Goal: Information Seeking & Learning: Learn about a topic

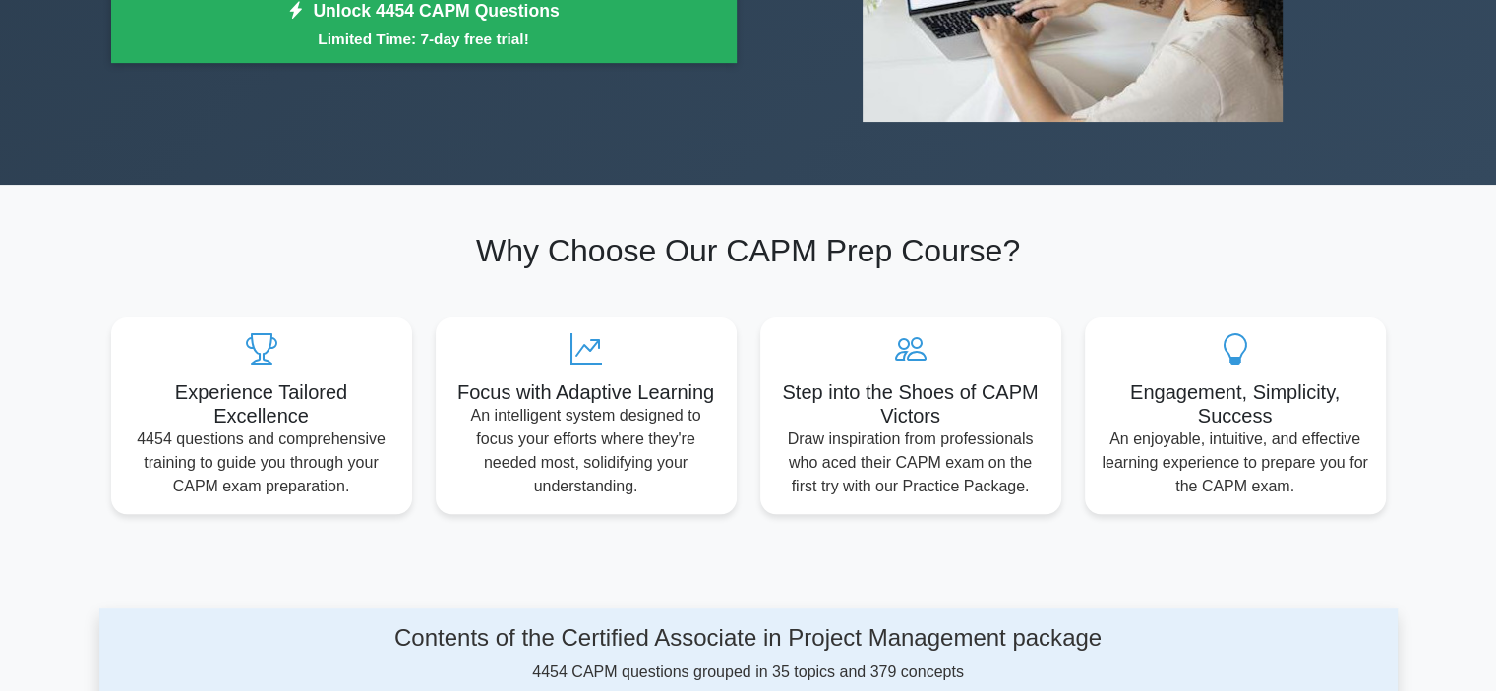
scroll to position [492, 0]
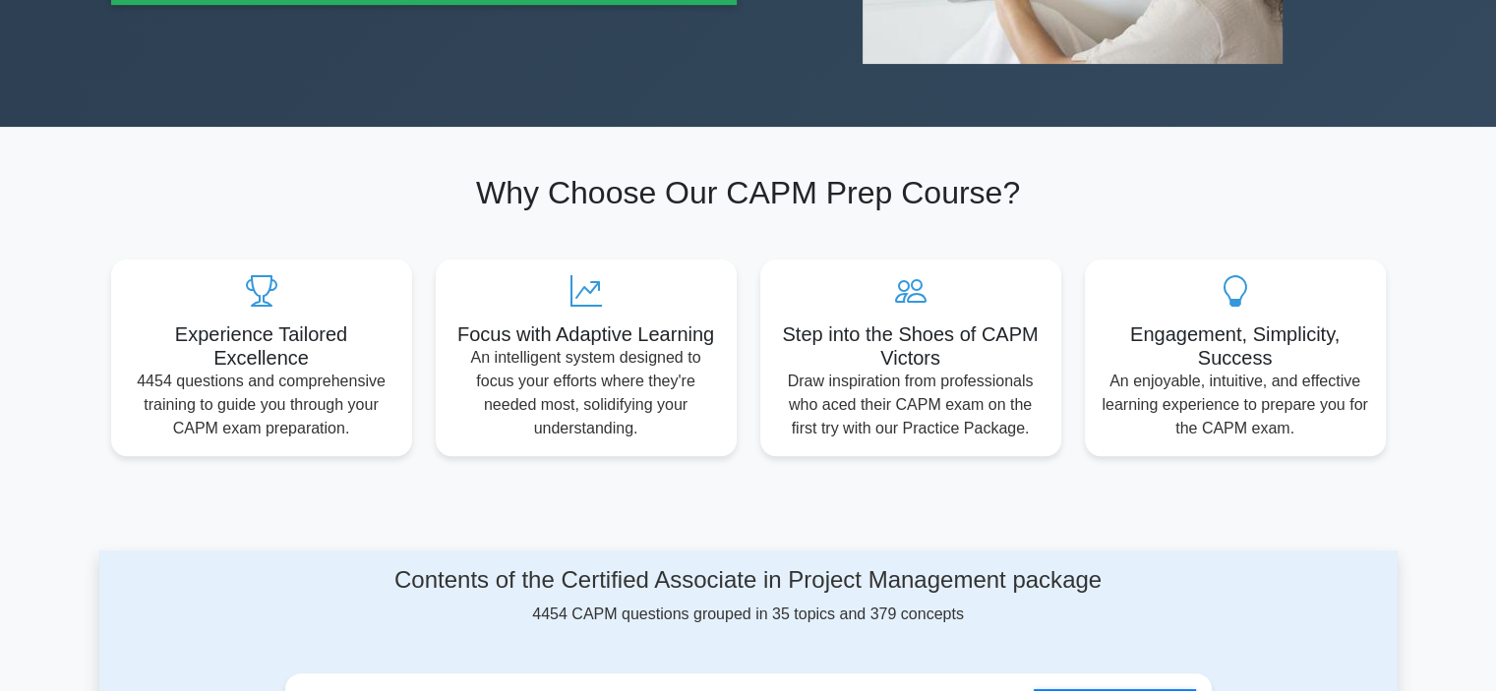
click at [300, 499] on section "Why Choose Our CAPM Prep Course? Experience Tailored Excellence 4454 questions …" at bounding box center [748, 315] width 1298 height 376
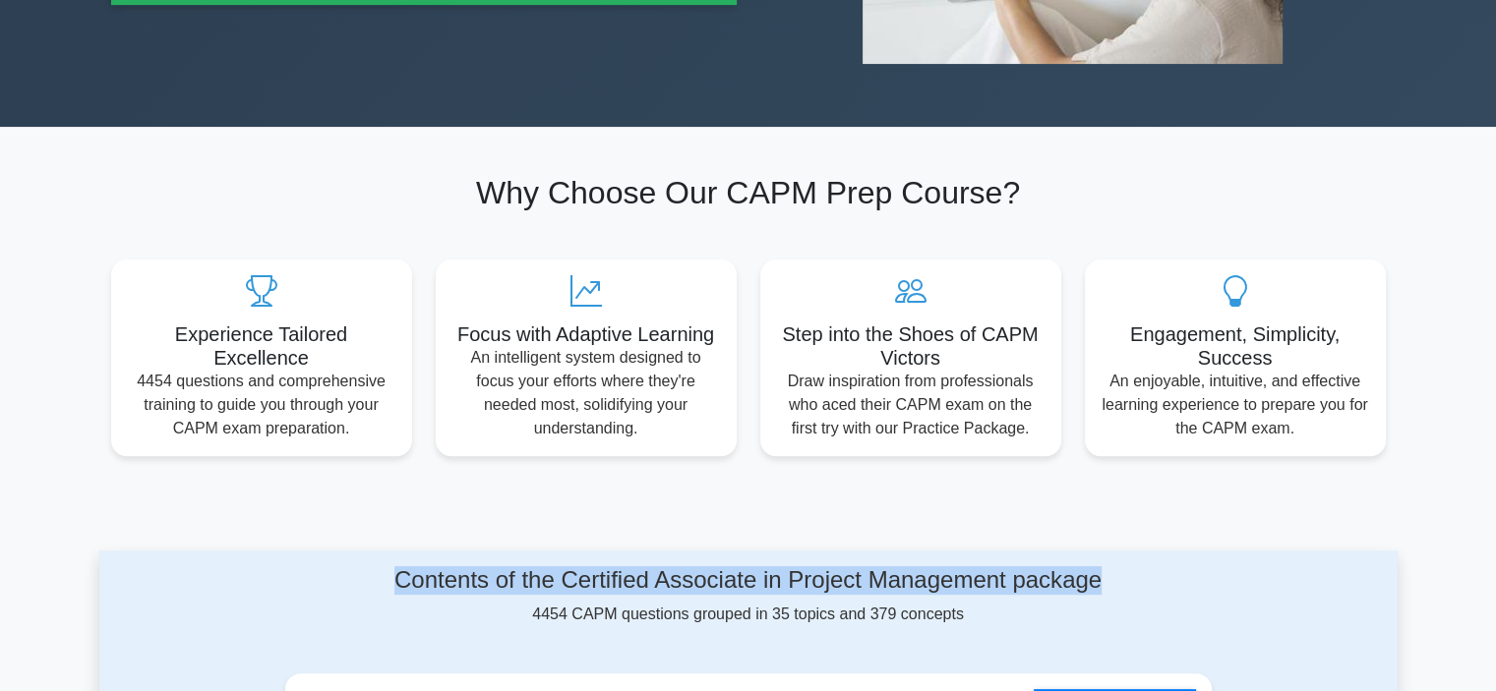
drag, startPoint x: 386, startPoint y: 581, endPoint x: 1107, endPoint y: 577, distance: 721.0
click at [1107, 577] on h4 "Contents of the Certified Associate in Project Management package" at bounding box center [748, 581] width 927 height 29
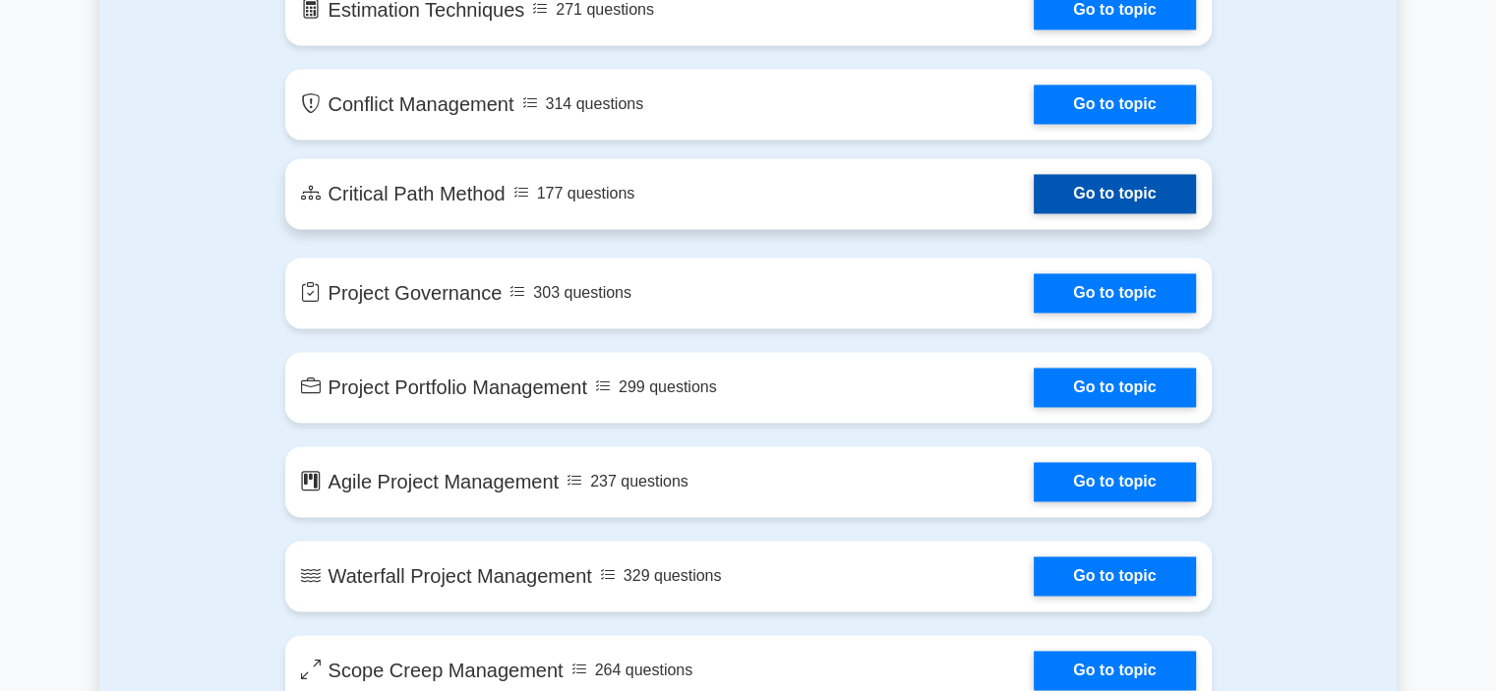
scroll to position [3049, 0]
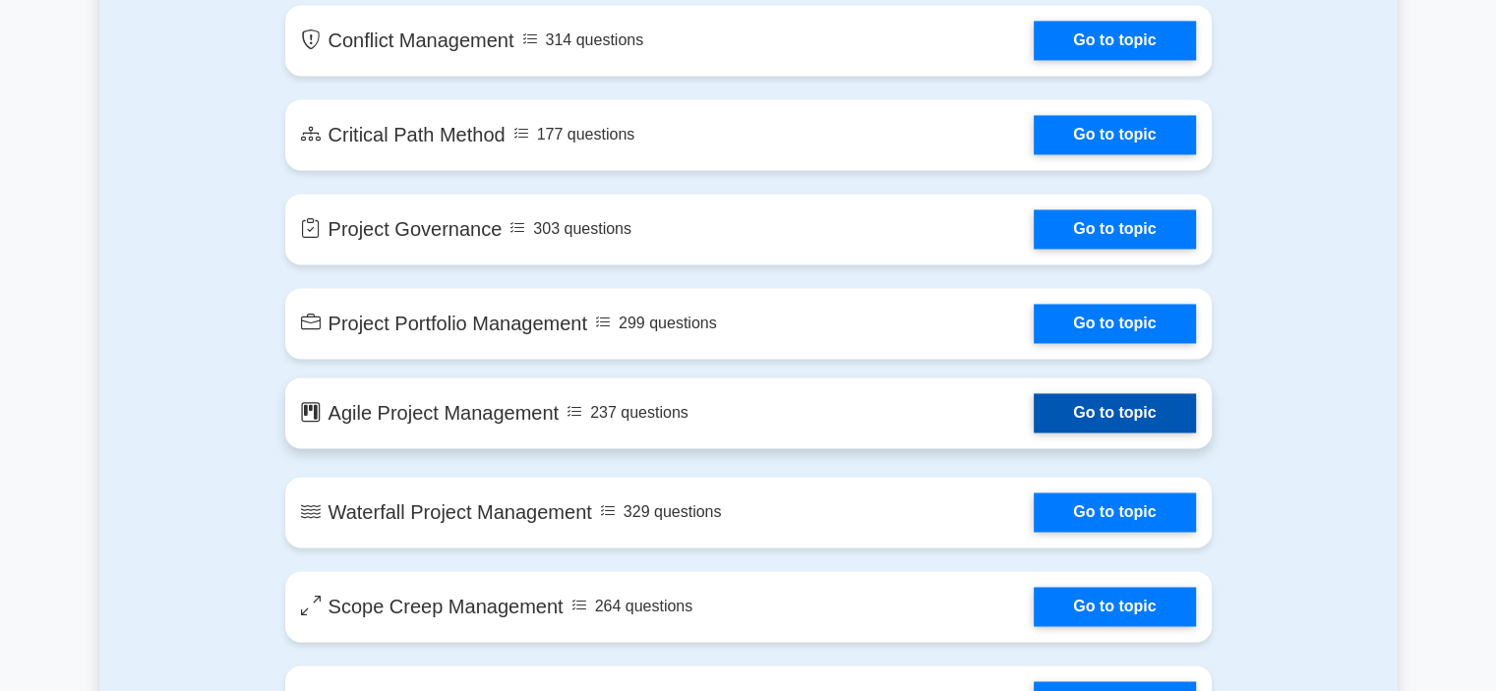
click at [1094, 411] on link "Go to topic" at bounding box center [1114, 412] width 161 height 39
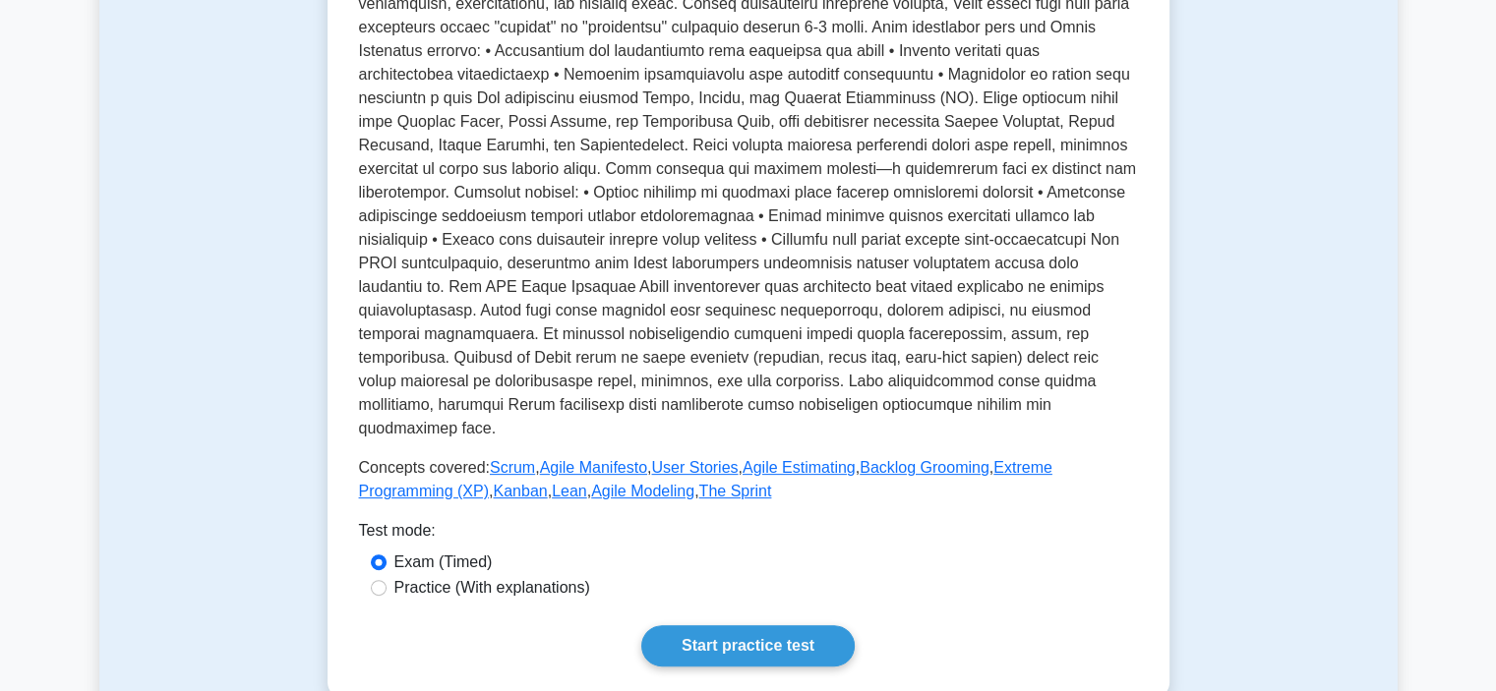
scroll to position [885, 0]
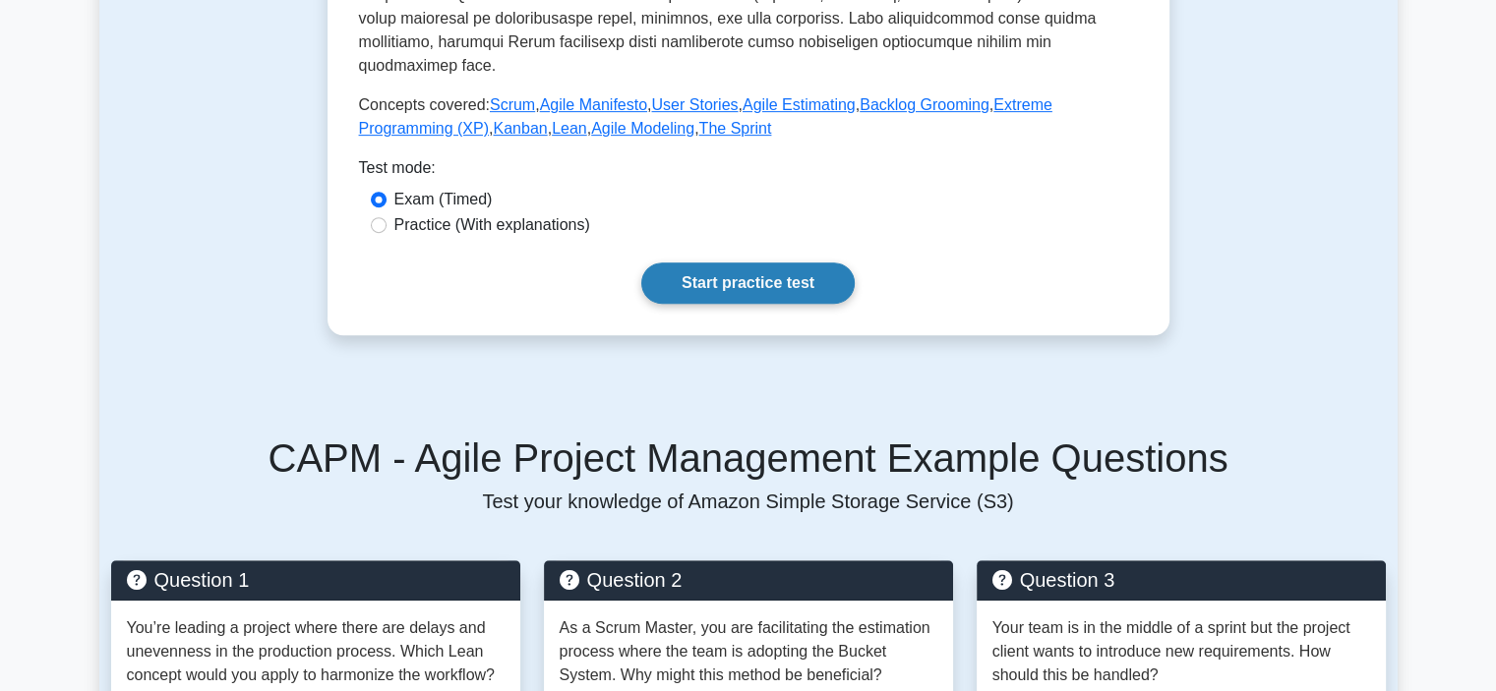
click at [744, 304] on link "Start practice test" at bounding box center [747, 283] width 213 height 41
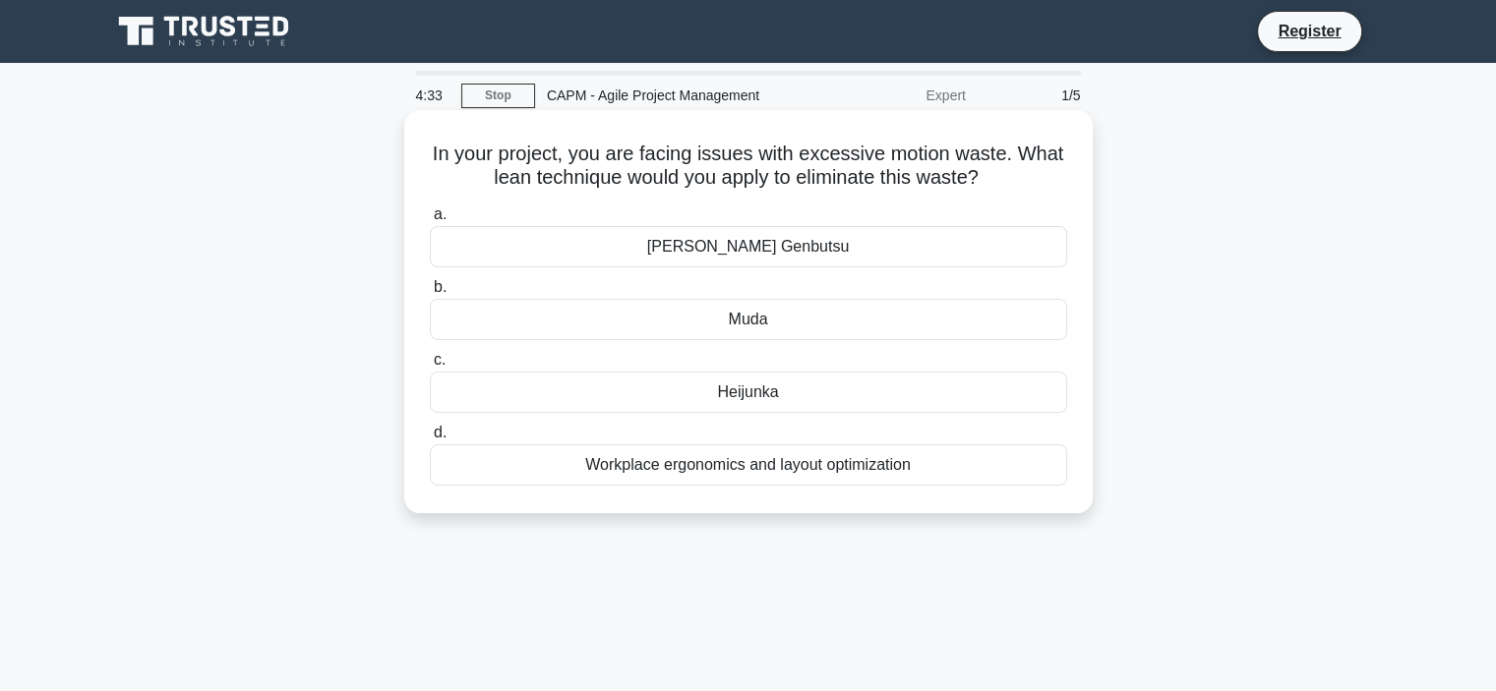
click at [767, 153] on h5 "In your project, you are facing issues with excessive motion waste. What lean t…" at bounding box center [748, 166] width 641 height 49
drag, startPoint x: 1021, startPoint y: 179, endPoint x: 452, endPoint y: 157, distance: 568.9
click at [452, 157] on h5 "In your project, you are facing issues with excessive motion waste. What lean t…" at bounding box center [748, 166] width 641 height 49
copy h5 "In your project, you are facing issues with excessive motion waste. What lean t…"
drag, startPoint x: 807, startPoint y: 400, endPoint x: 477, endPoint y: 167, distance: 403.6
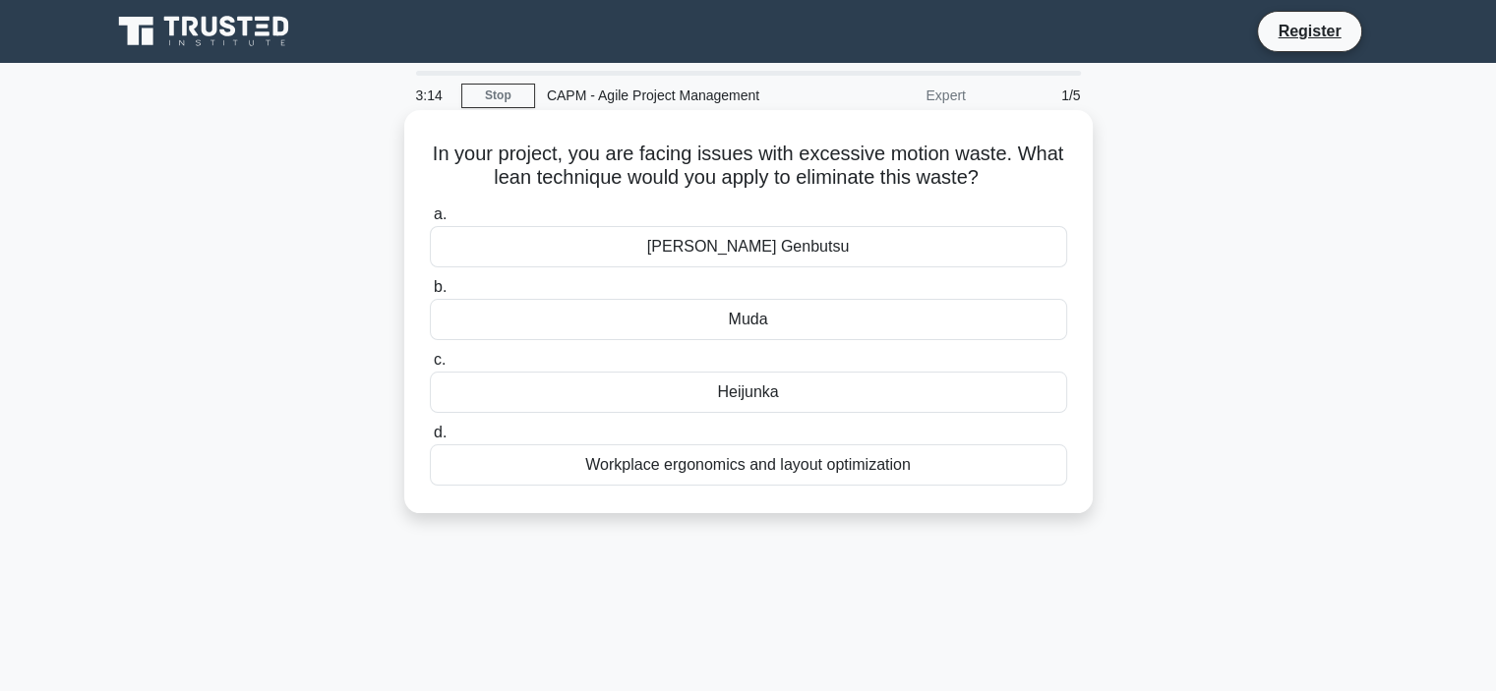
click at [448, 156] on div "In your project, you are facing issues with excessive motion waste. What lean t…" at bounding box center [748, 312] width 673 height 388
copy div "In your project, you are facing issues with excessive motion waste. What lean t…"
click at [618, 330] on div "Muda" at bounding box center [748, 319] width 637 height 41
click at [430, 294] on input "b. Muda" at bounding box center [430, 287] width 0 height 13
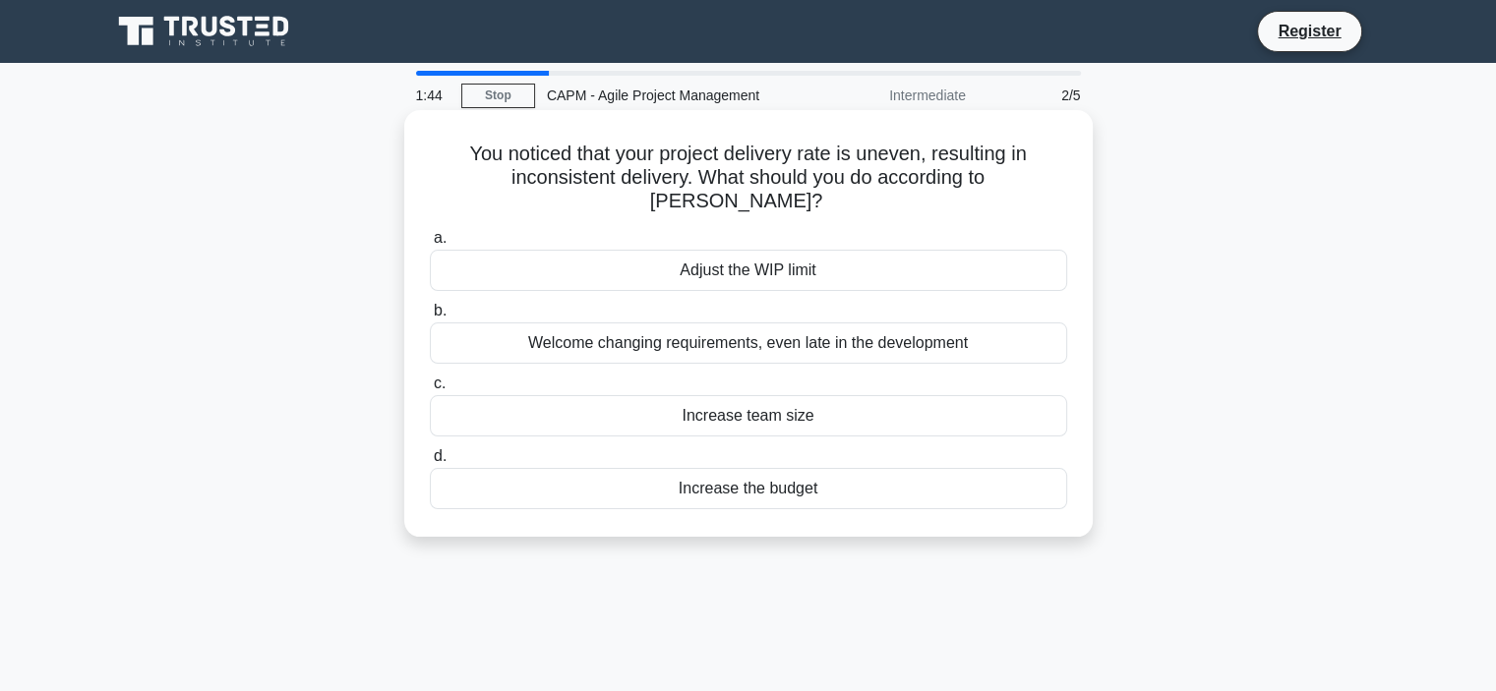
click at [724, 250] on div "Adjust the WIP limit" at bounding box center [748, 270] width 637 height 41
click at [430, 245] on input "a. Adjust the WIP limit" at bounding box center [430, 238] width 0 height 13
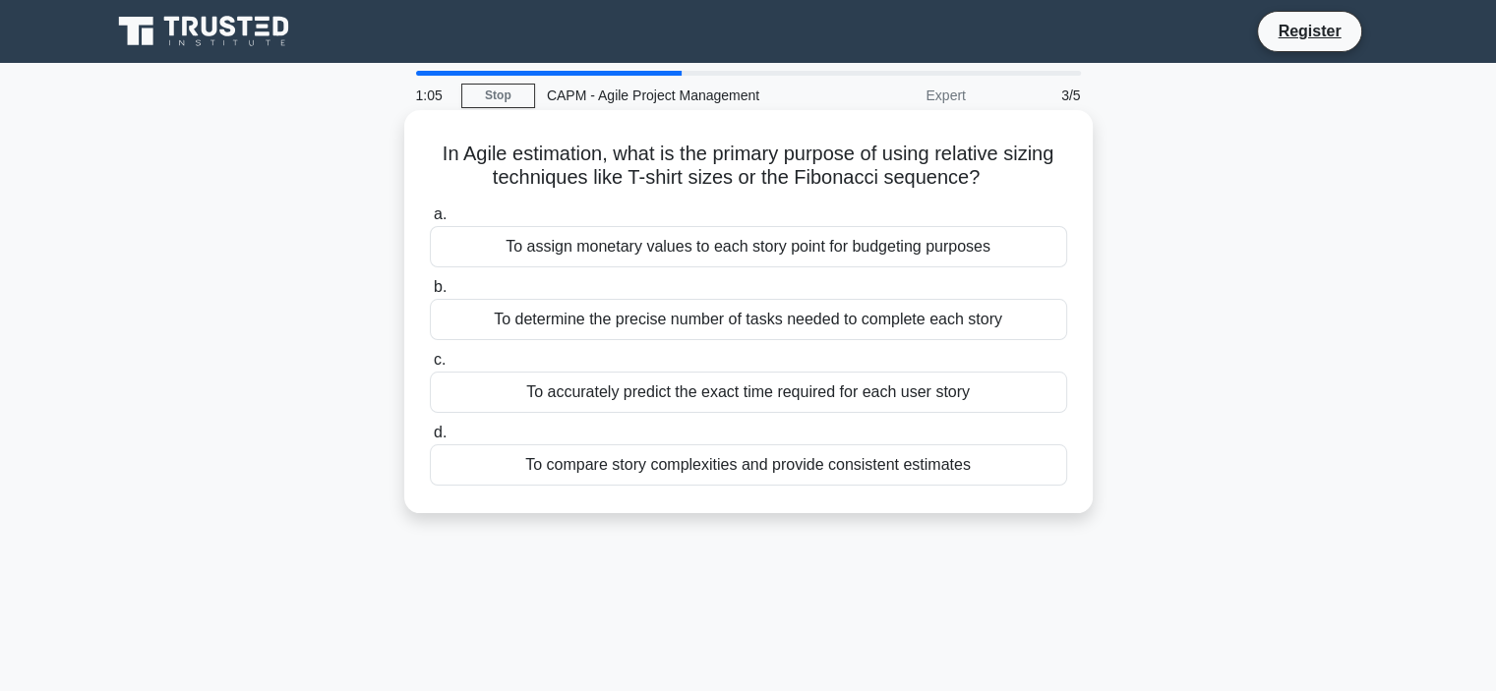
click at [759, 470] on div "To compare story complexities and provide consistent estimates" at bounding box center [748, 465] width 637 height 41
click at [430, 440] on input "d. To compare story complexities and provide consistent estimates" at bounding box center [430, 433] width 0 height 13
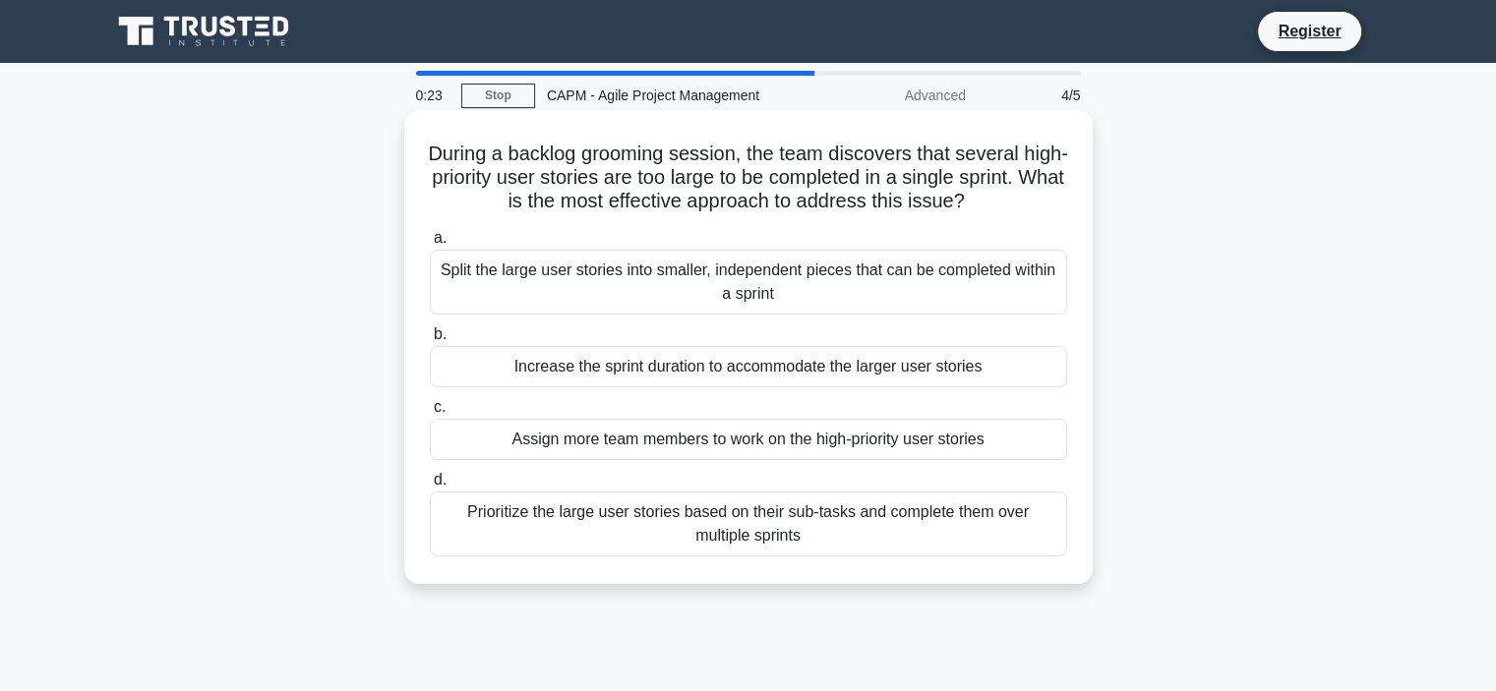
click at [748, 282] on div "Split the large user stories into smaller, independent pieces that can be compl…" at bounding box center [748, 282] width 637 height 65
click at [430, 245] on input "a. Split the large user stories into smaller, independent pieces that can be co…" at bounding box center [430, 238] width 0 height 13
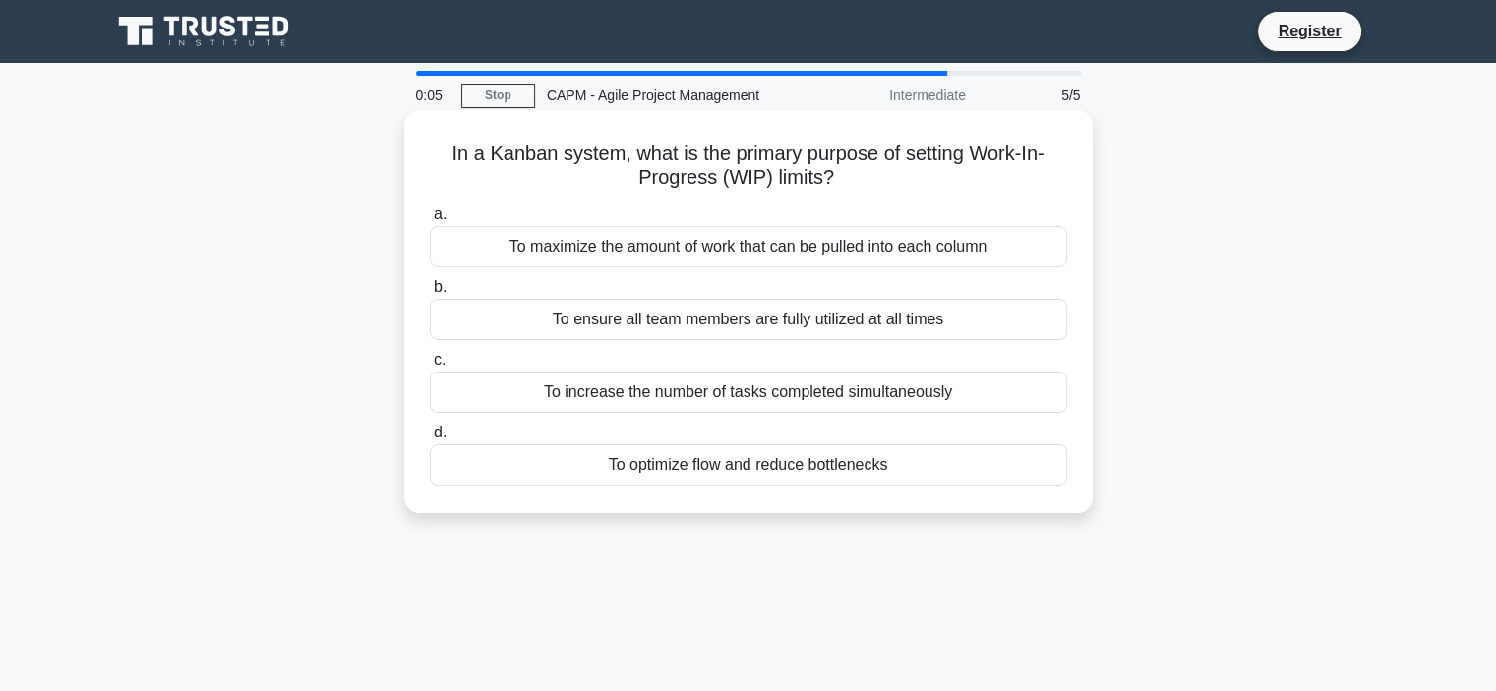
click at [750, 469] on div "To optimize flow and reduce bottlenecks" at bounding box center [748, 465] width 637 height 41
click at [430, 440] on input "d. To optimize flow and reduce bottlenecks" at bounding box center [430, 433] width 0 height 13
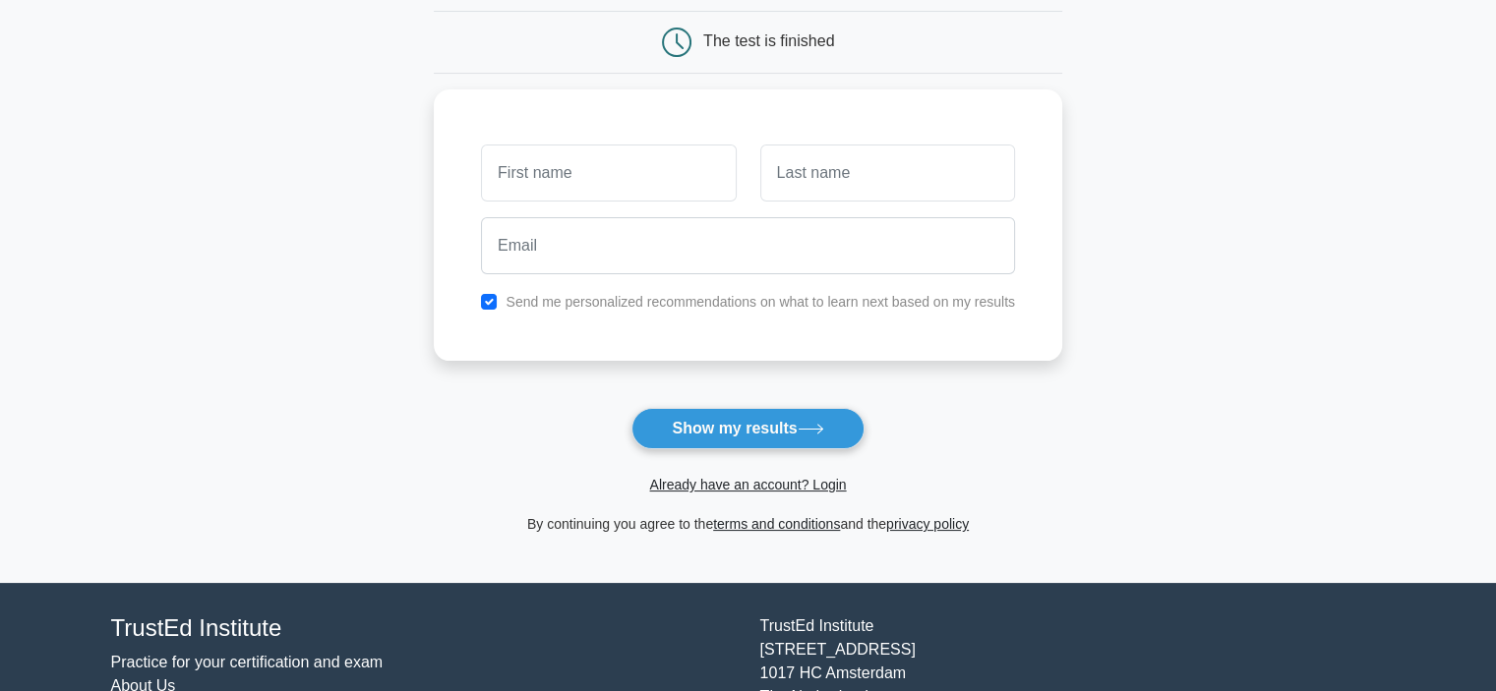
scroll to position [197, 0]
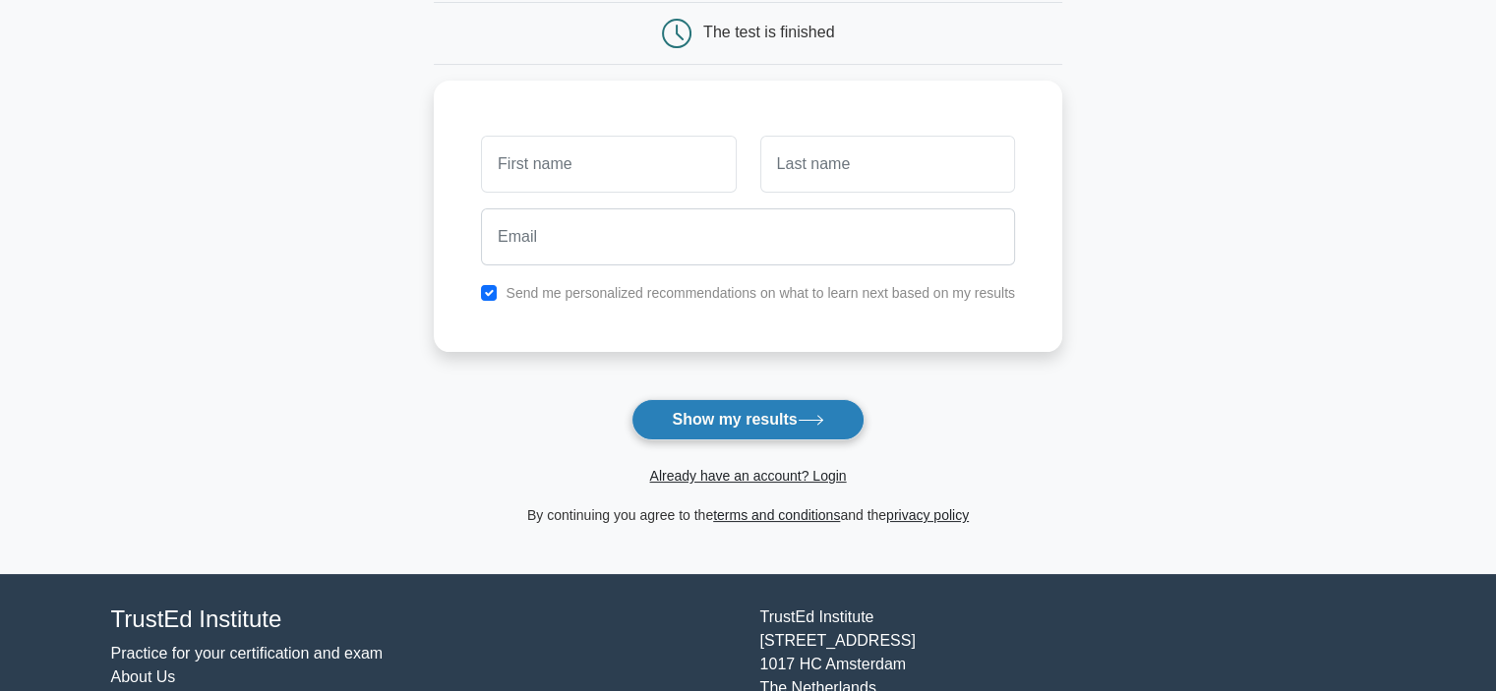
click at [732, 413] on button "Show my results" at bounding box center [747, 419] width 232 height 41
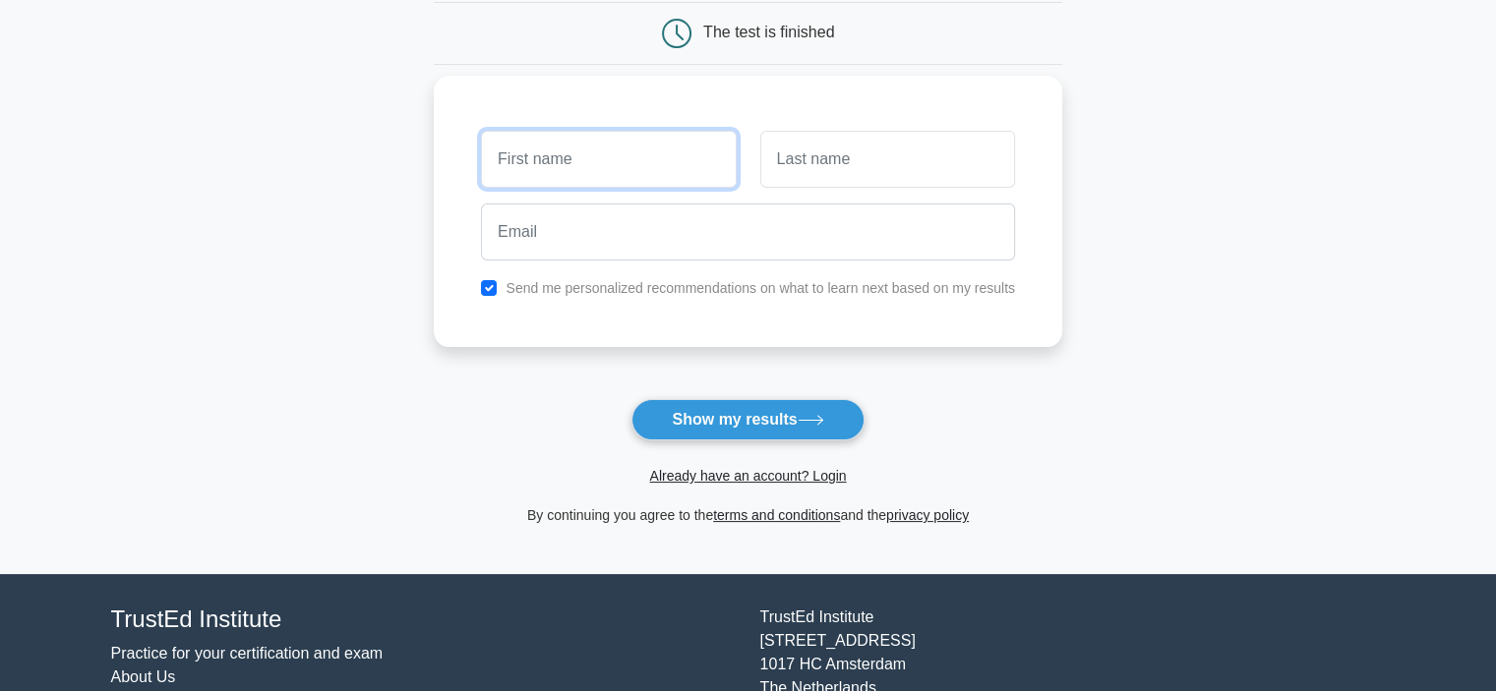
click at [603, 170] on input "text" at bounding box center [608, 159] width 255 height 57
type input "[DEMOGRAPHIC_DATA]"
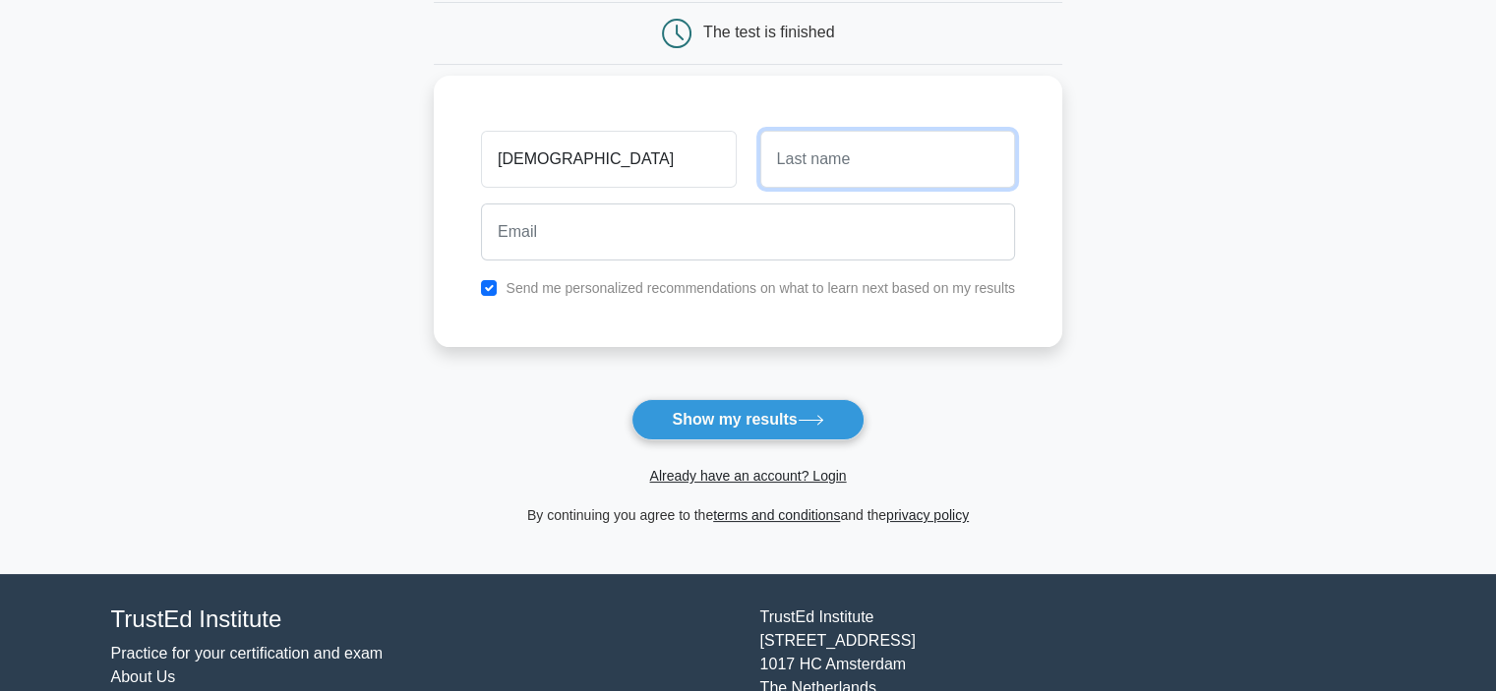
click at [795, 169] on input "text" at bounding box center [887, 159] width 255 height 57
type input "Fayez"
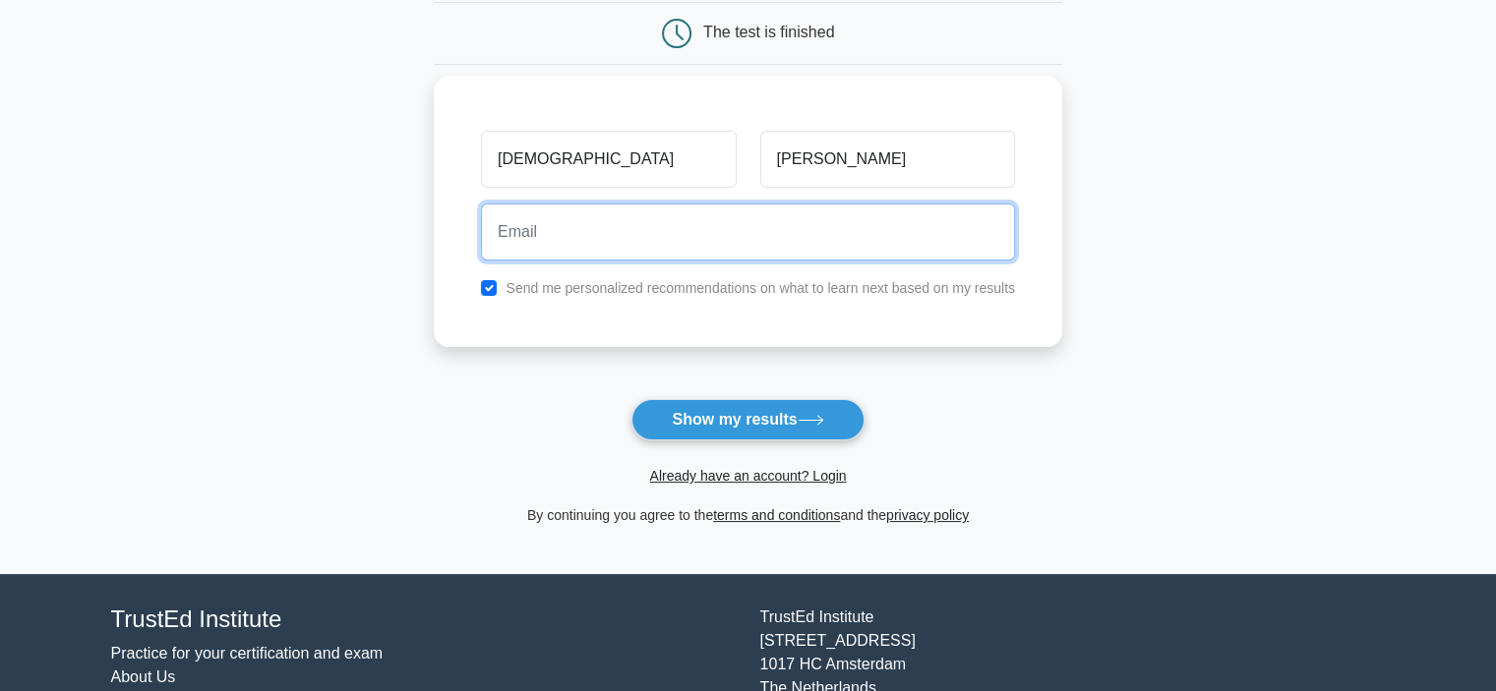
click at [697, 240] on input "email" at bounding box center [748, 232] width 534 height 57
type input "ehabfayez@gmail.com"
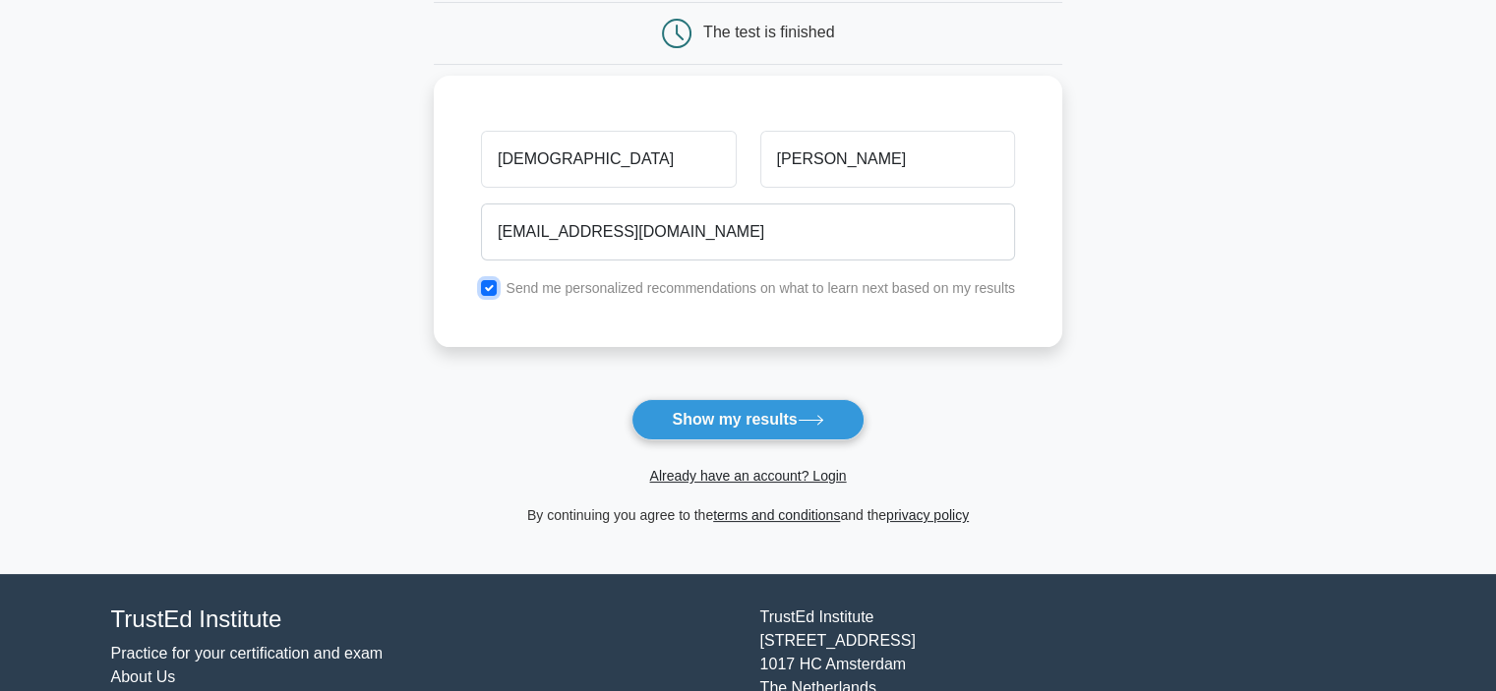
click at [488, 287] on input "checkbox" at bounding box center [489, 288] width 16 height 16
checkbox input "false"
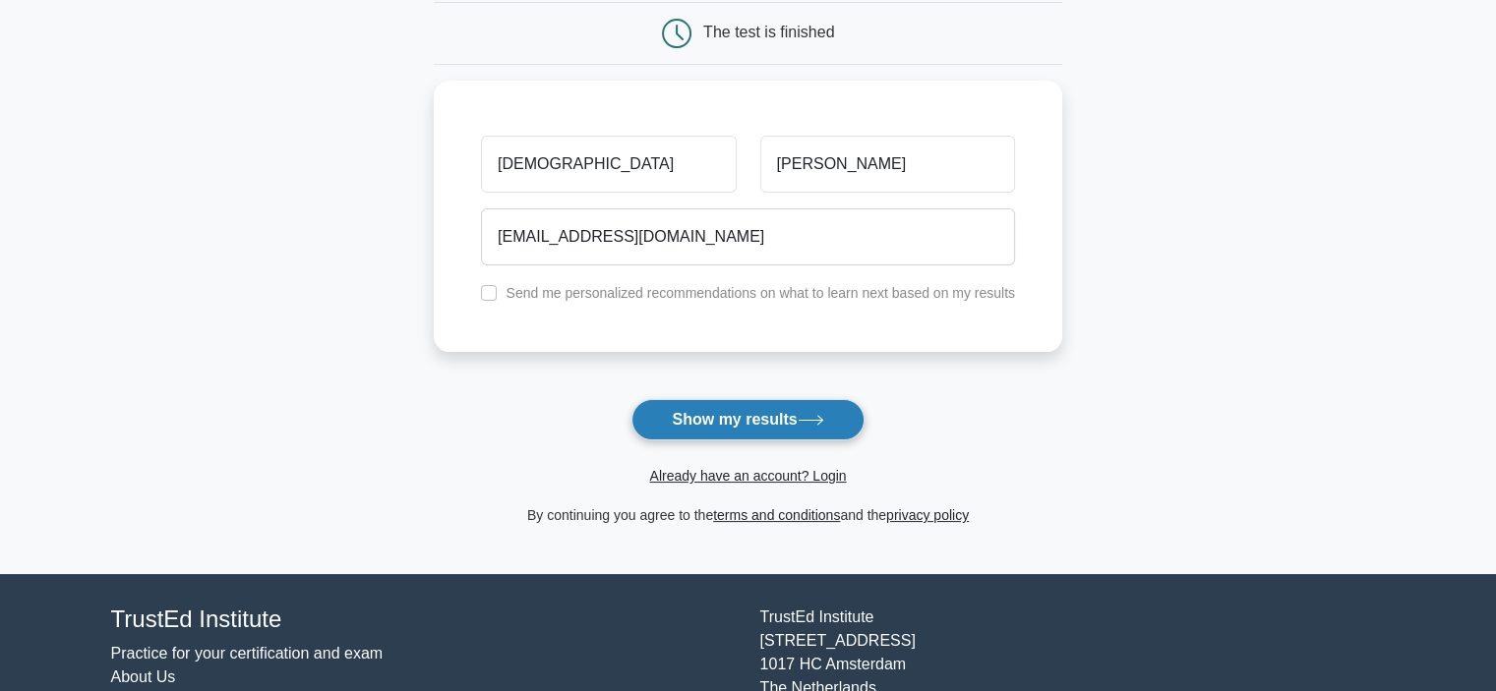
click at [748, 421] on button "Show my results" at bounding box center [747, 419] width 232 height 41
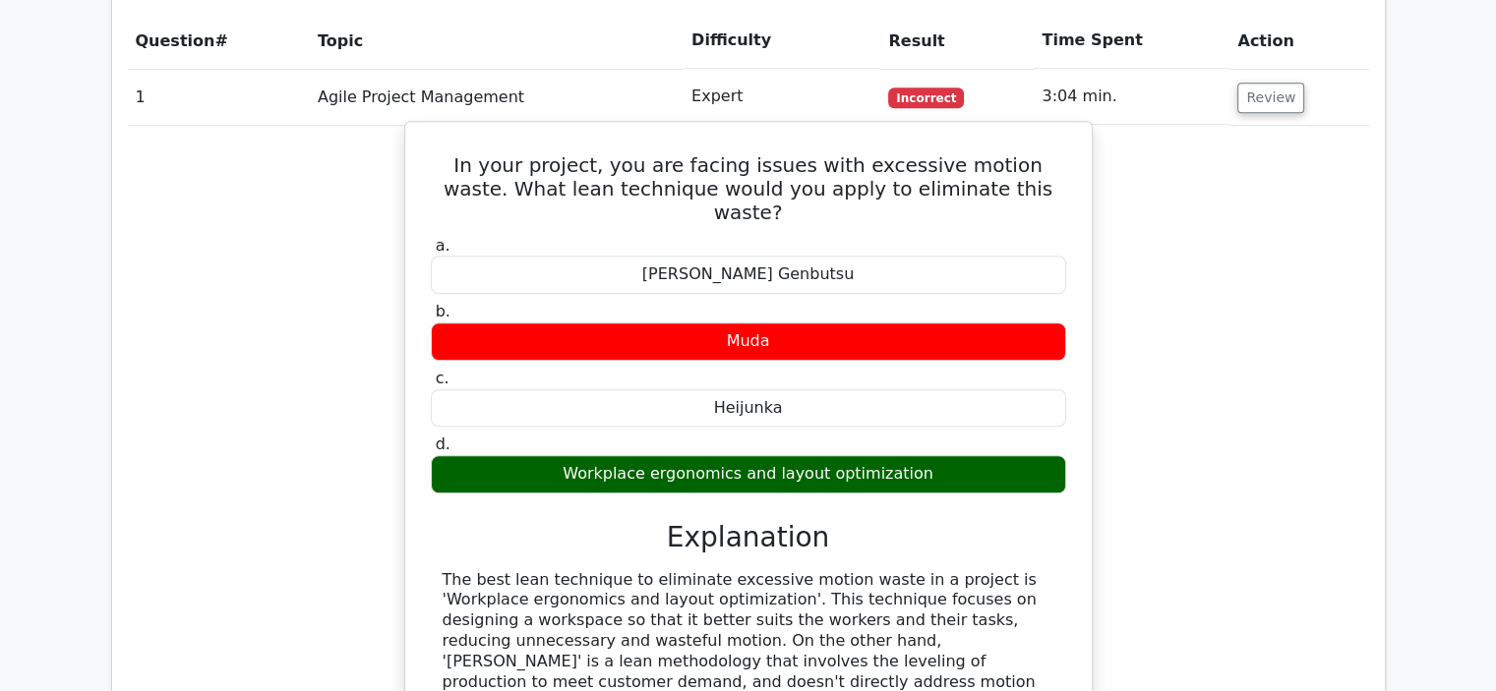
scroll to position [1574, 0]
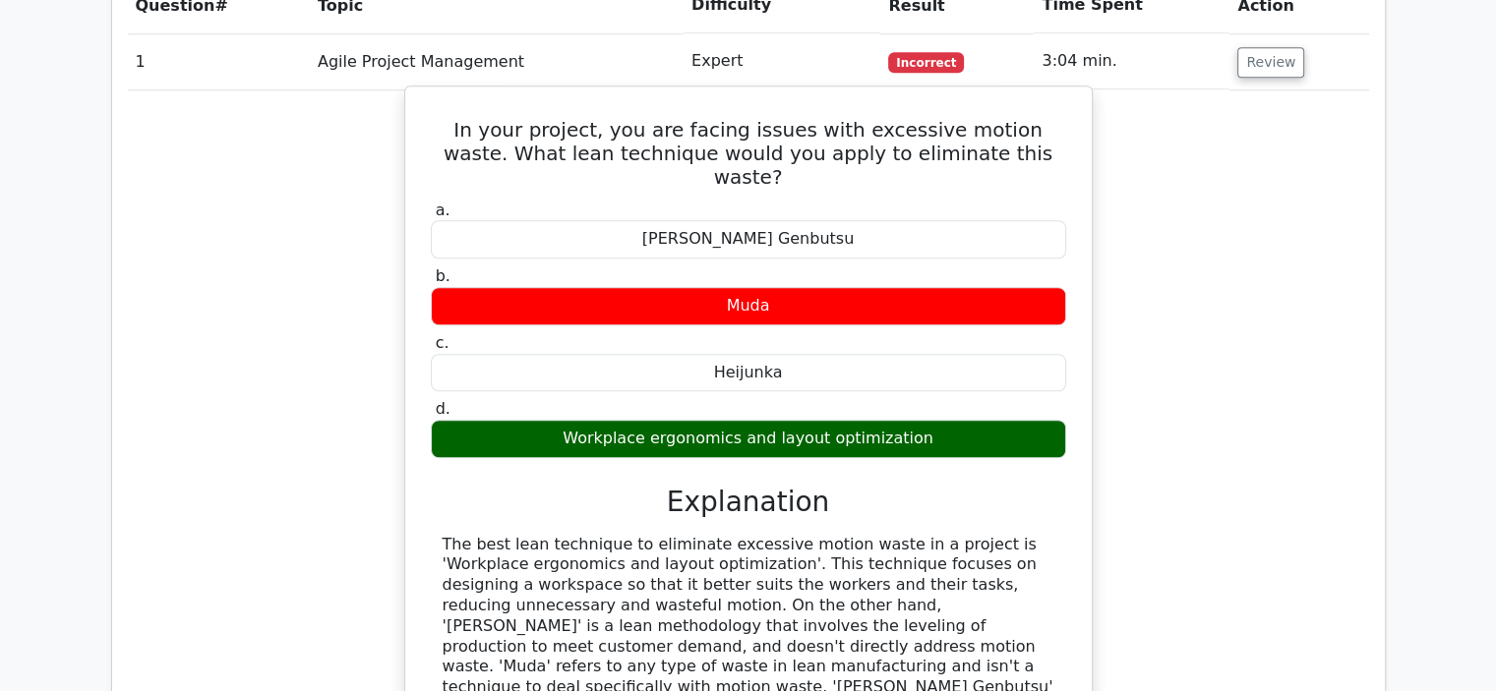
click at [791, 420] on div "Workplace ergonomics and layout optimization" at bounding box center [748, 439] width 635 height 38
drag, startPoint x: 921, startPoint y: 317, endPoint x: 626, endPoint y: 317, distance: 295.1
click at [567, 420] on div "Workplace ergonomics and layout optimization" at bounding box center [748, 439] width 635 height 38
copy div "Workplace ergonomics and layout optimization"
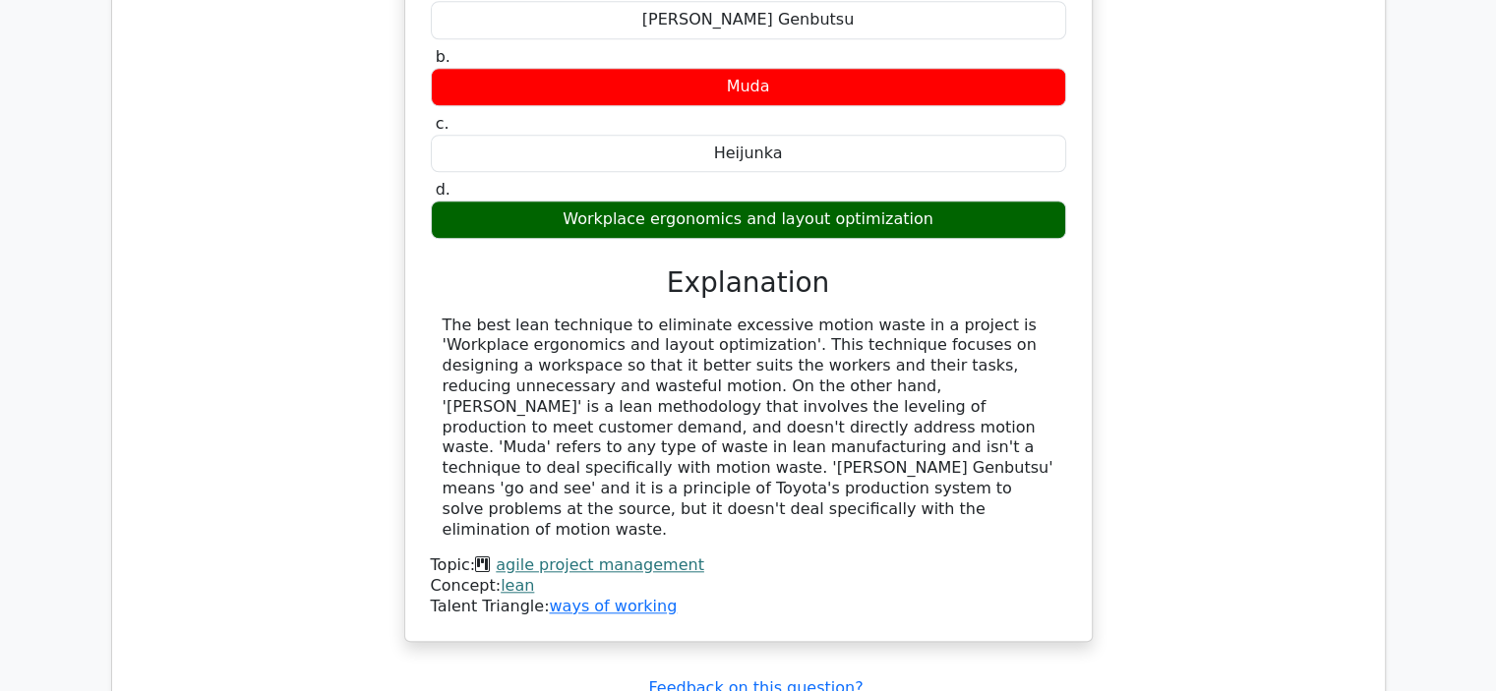
scroll to position [1770, 0]
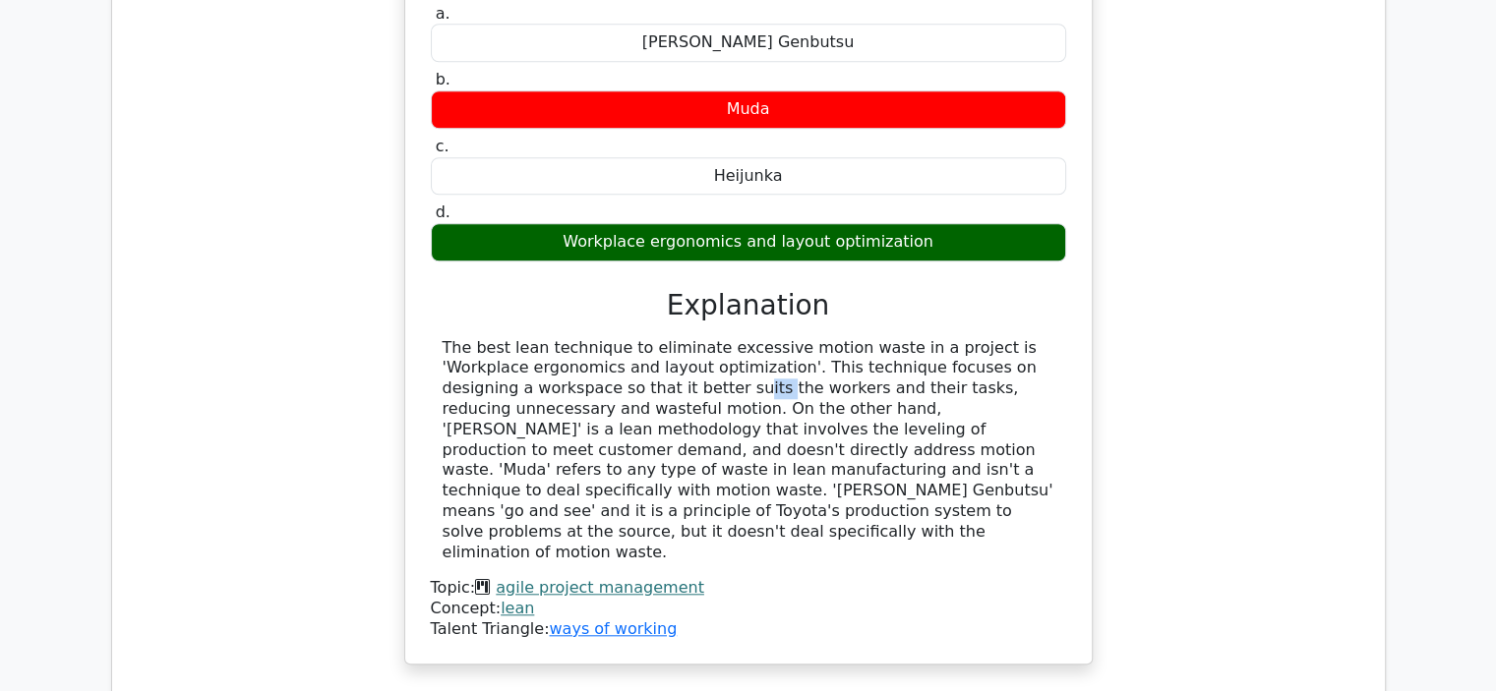
drag, startPoint x: 462, startPoint y: 267, endPoint x: 488, endPoint y: 267, distance: 25.6
click at [488, 338] on div "The best lean technique to eliminate excessive motion waste in a project is 'Wo…" at bounding box center [749, 450] width 612 height 225
drag, startPoint x: 454, startPoint y: 271, endPoint x: 440, endPoint y: 271, distance: 14.8
click at [440, 338] on div "The best lean technique to eliminate excessive motion waste in a project is 'Wo…" at bounding box center [748, 450] width 635 height 225
click at [443, 338] on div "The best lean technique to eliminate excessive motion waste in a project is 'Wo…" at bounding box center [749, 450] width 612 height 225
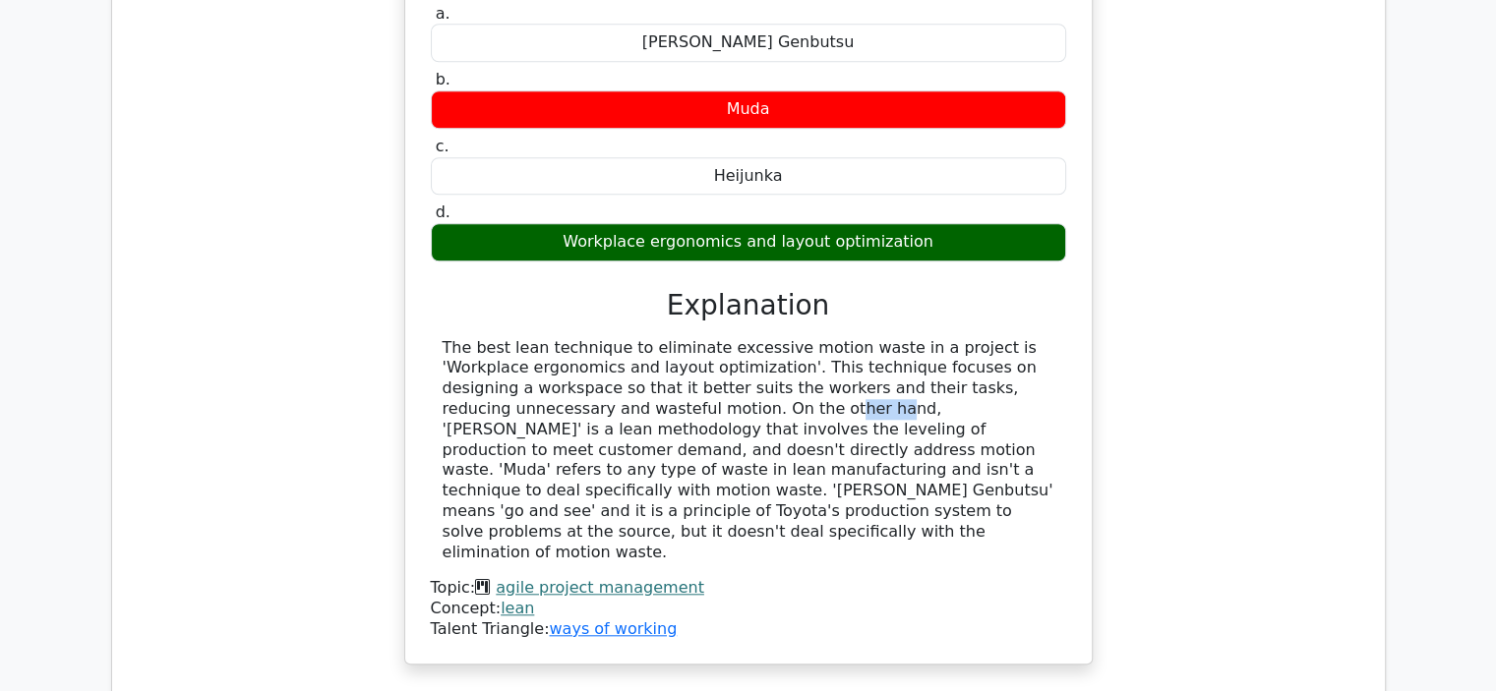
drag, startPoint x: 445, startPoint y: 290, endPoint x: 490, endPoint y: 292, distance: 45.3
click at [490, 338] on div "The best lean technique to eliminate excessive motion waste in a project is 'Wo…" at bounding box center [749, 450] width 612 height 225
drag, startPoint x: 503, startPoint y: 292, endPoint x: 622, endPoint y: 292, distance: 119.0
click at [622, 338] on div "The best lean technique to eliminate excessive motion waste in a project is 'Wo…" at bounding box center [749, 450] width 612 height 225
drag, startPoint x: 636, startPoint y: 288, endPoint x: 721, endPoint y: 288, distance: 84.6
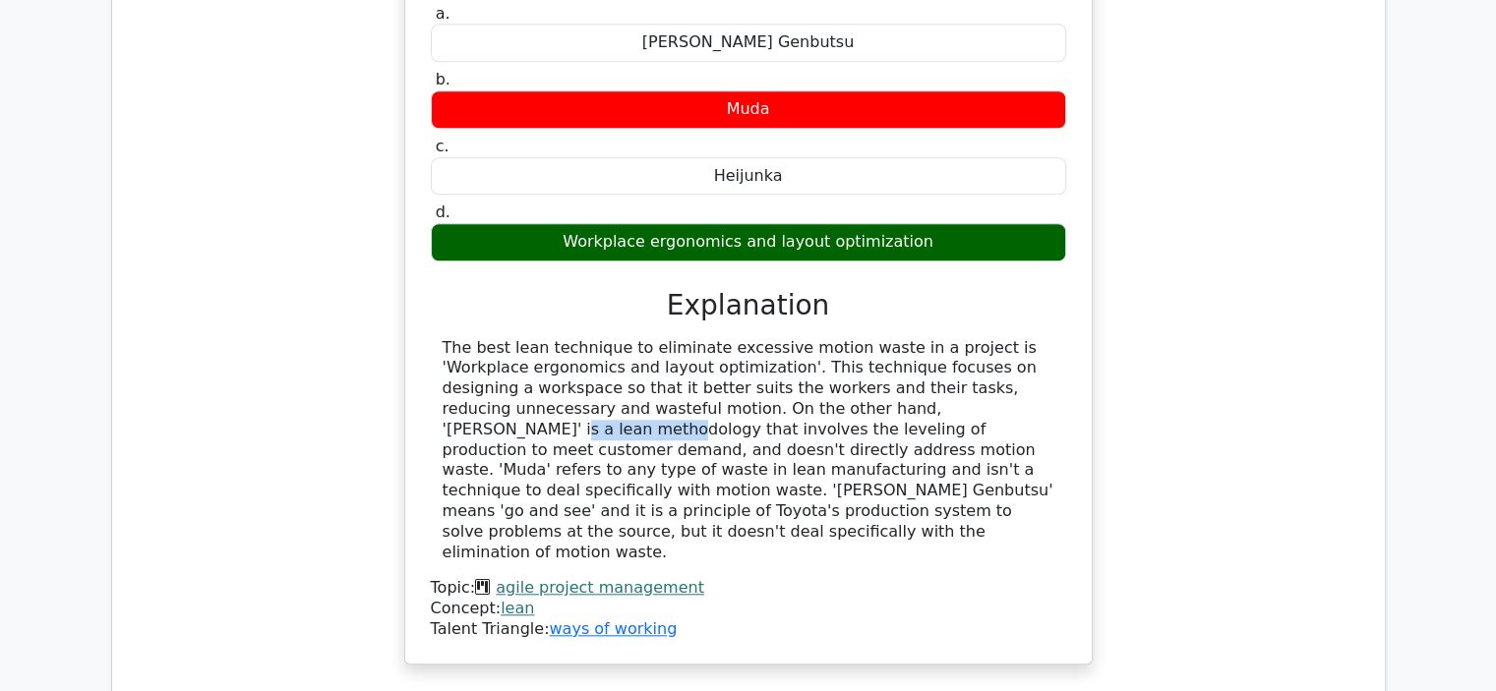
click at [721, 338] on div "The best lean technique to eliminate excessive motion waste in a project is 'Wo…" at bounding box center [749, 450] width 612 height 225
click at [745, 338] on div "The best lean technique to eliminate excessive motion waste in a project is 'Wo…" at bounding box center [749, 450] width 612 height 225
drag, startPoint x: 770, startPoint y: 287, endPoint x: 958, endPoint y: 290, distance: 187.9
click at [958, 338] on div "The best lean technique to eliminate excessive motion waste in a project is 'Wo…" at bounding box center [749, 450] width 612 height 225
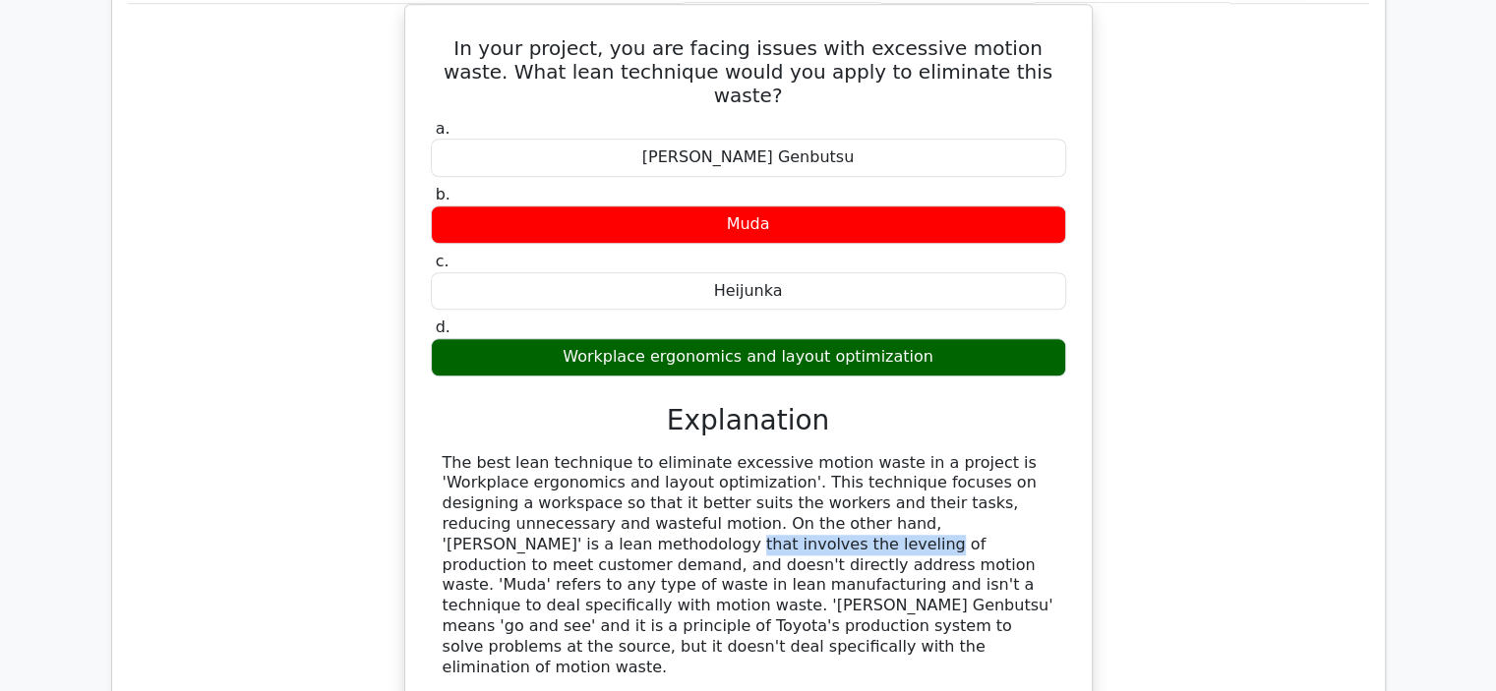
scroll to position [1475, 0]
